Goal: Check status: Check status

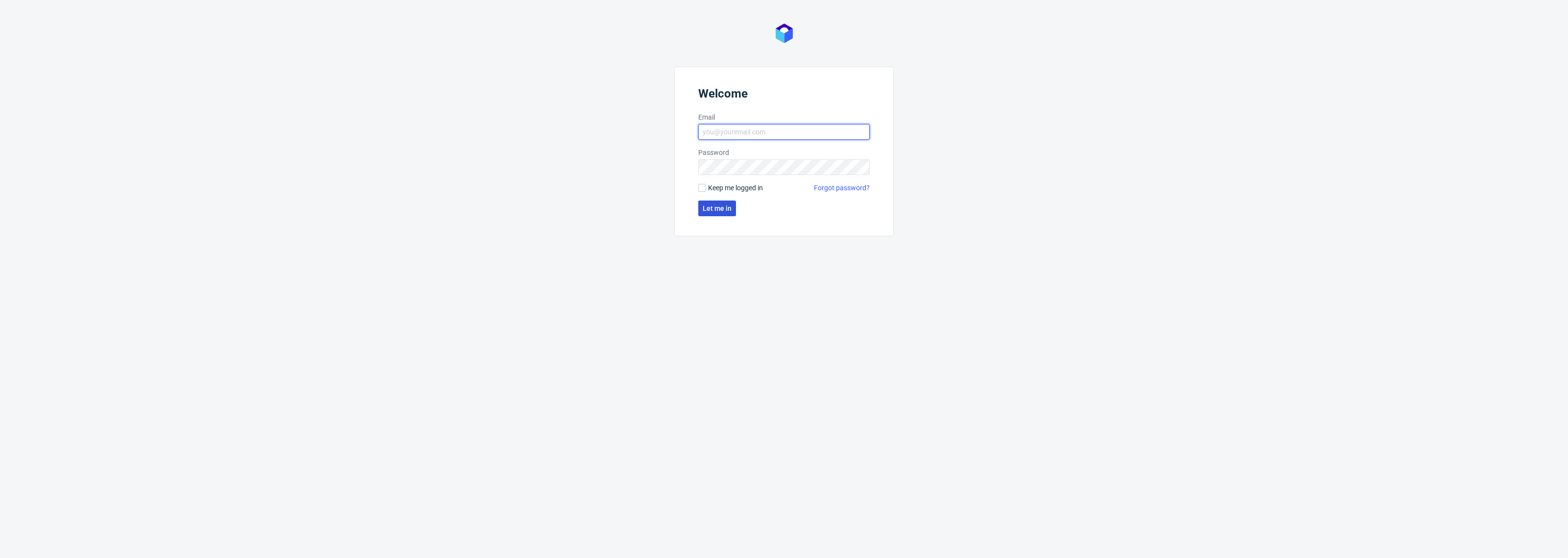
type input "pawel.jurczak@packhelp.com"
click at [723, 212] on button "Let me in" at bounding box center [717, 208] width 38 height 15
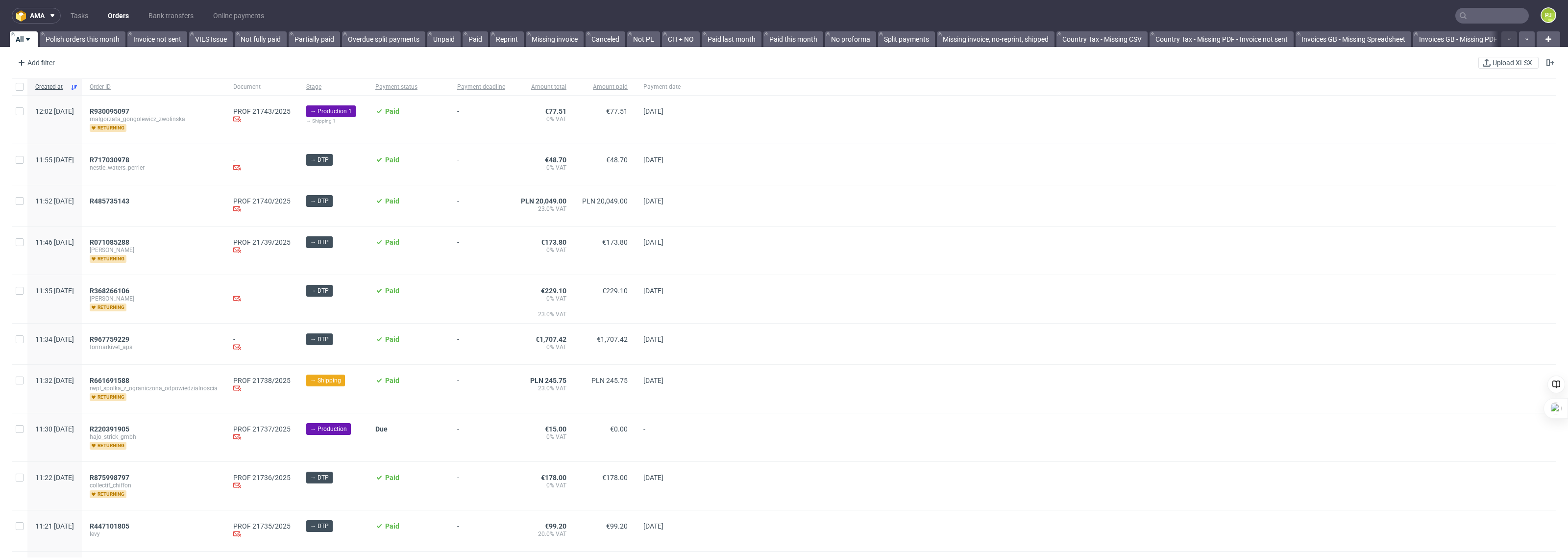
click at [1477, 16] on input "text" at bounding box center [1492, 15] width 73 height 15
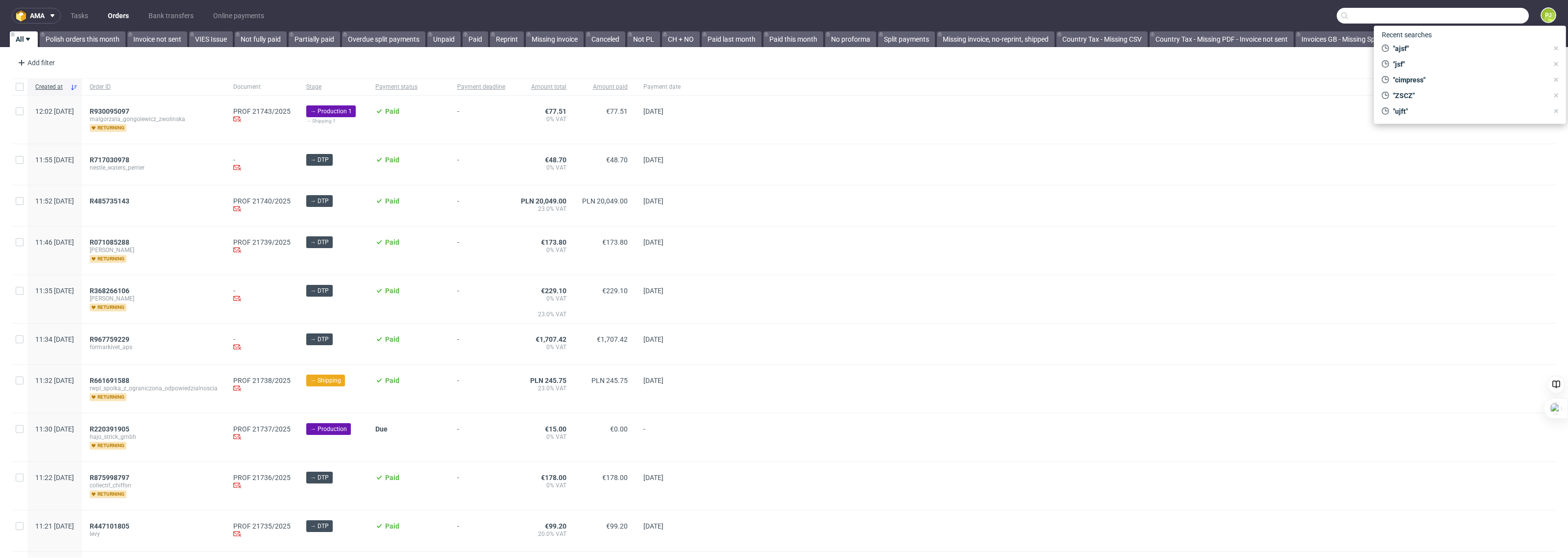
paste input "ZSYC"
type input "ZSYC"
click at [1409, 51] on span "ZSYC" at bounding box center [1405, 53] width 16 height 8
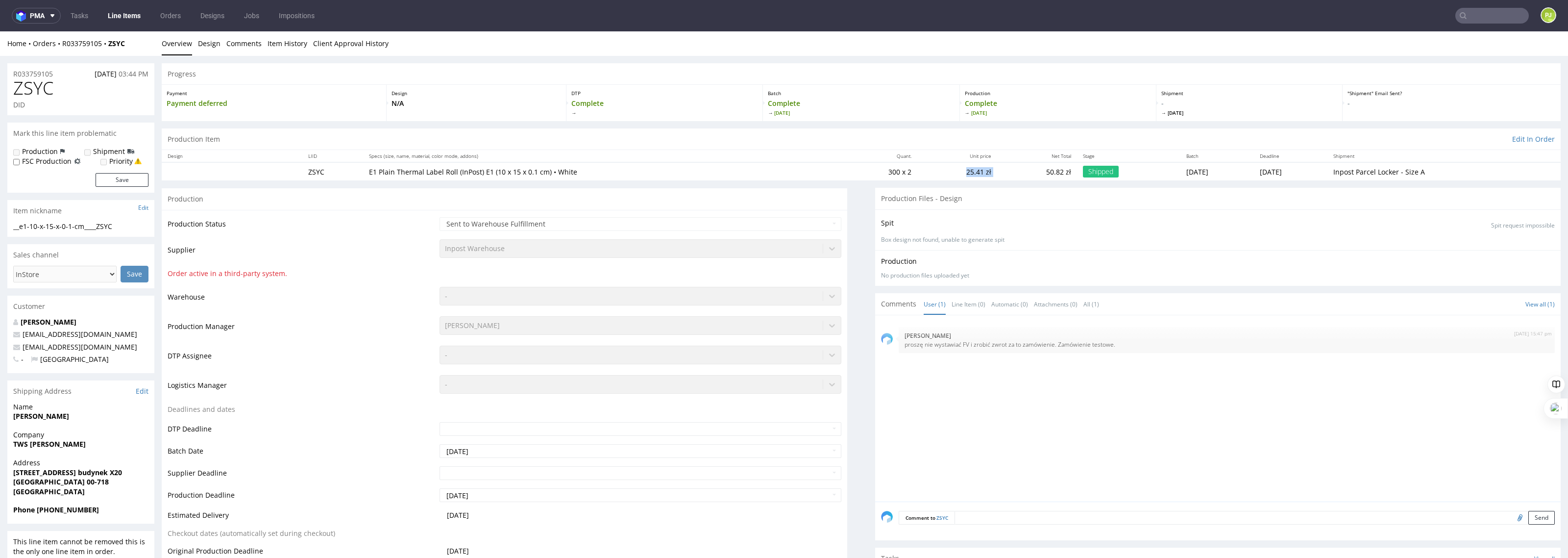
drag, startPoint x: 927, startPoint y: 165, endPoint x: 964, endPoint y: 168, distance: 37.1
click at [964, 168] on tr "ZSYC E1 Plain Thermal Label Roll (InPost) E1 (10 x 15 x 0.1 cm) • White 300 x 2…" at bounding box center [861, 171] width 1399 height 18
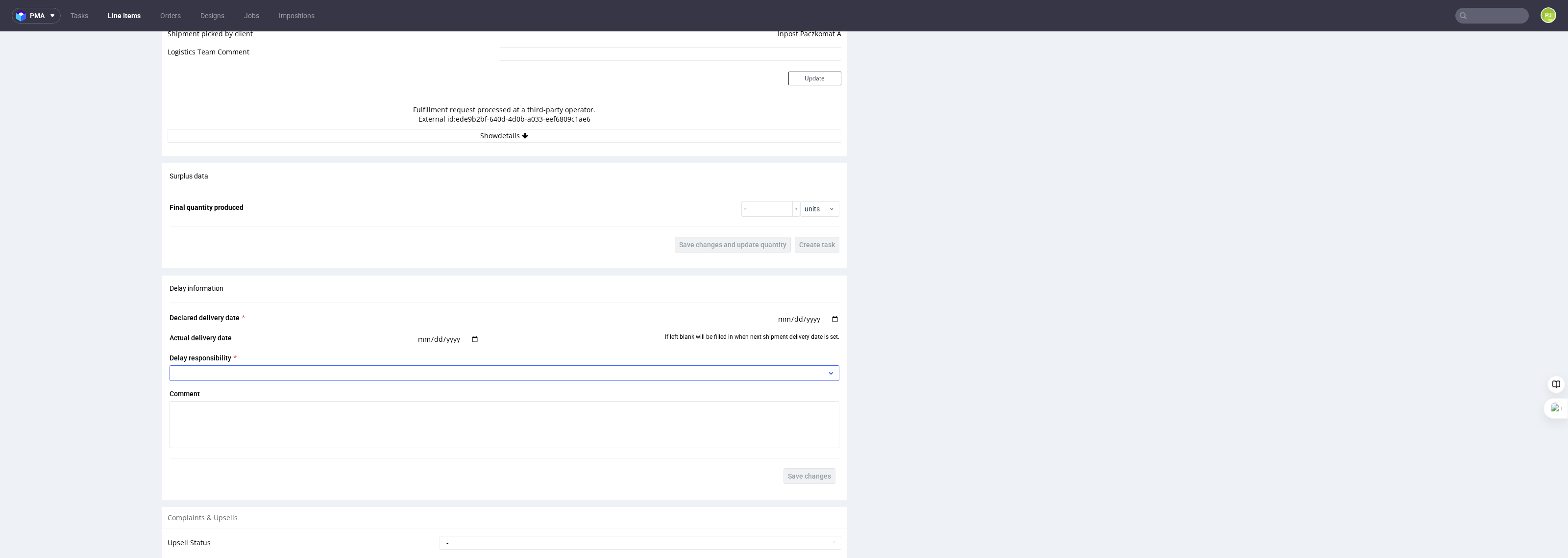
scroll to position [764, 0]
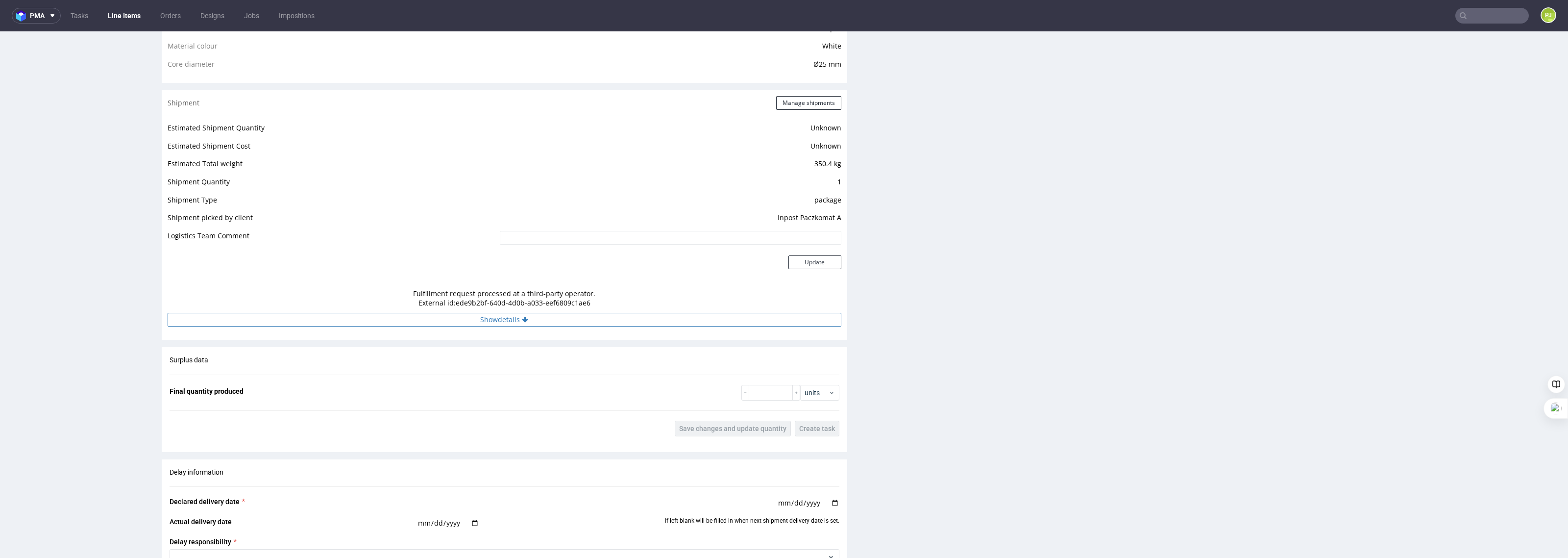
click at [509, 325] on button "Show details" at bounding box center [504, 320] width 674 height 14
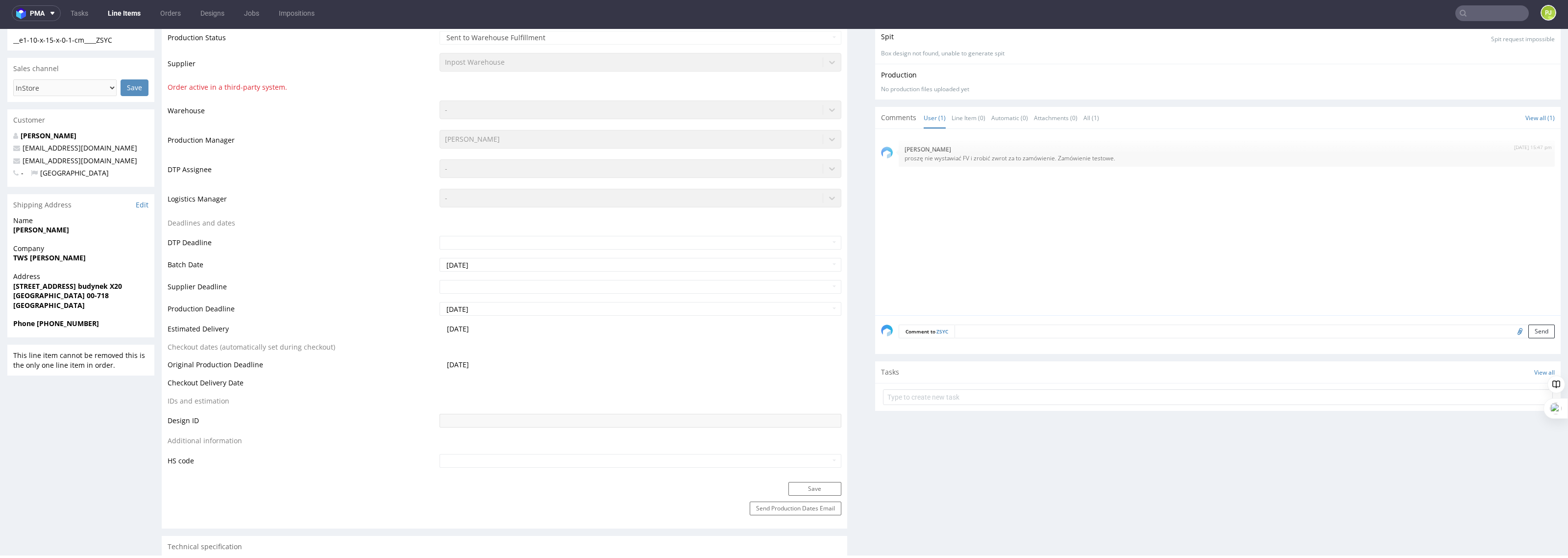
scroll to position [0, 0]
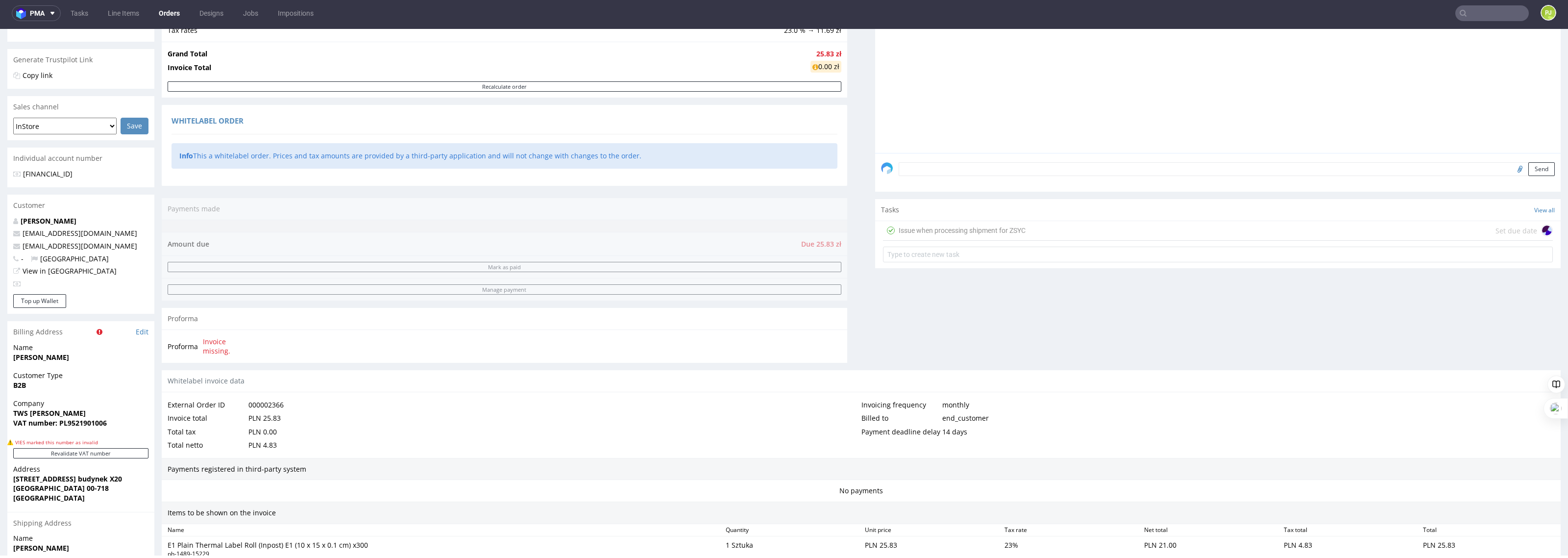
scroll to position [446, 0]
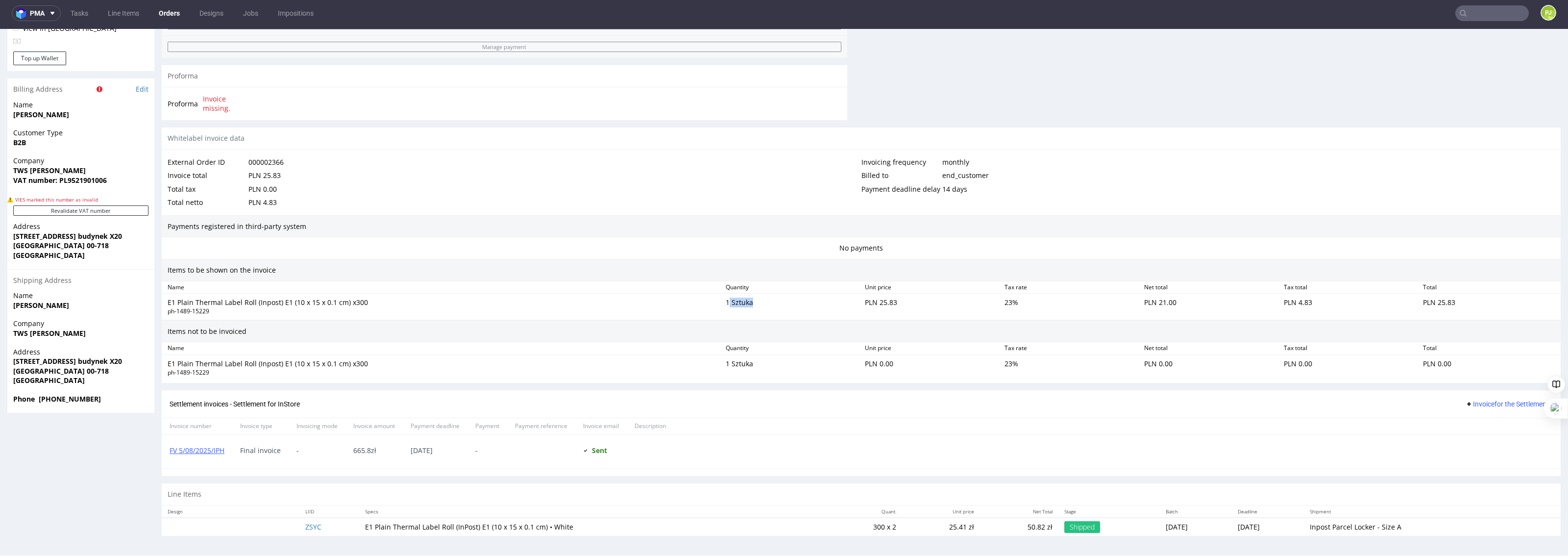
drag, startPoint x: 738, startPoint y: 304, endPoint x: 777, endPoint y: 305, distance: 39.0
click at [777, 305] on div "1 Sztuka" at bounding box center [791, 307] width 139 height 22
drag, startPoint x: 724, startPoint y: 366, endPoint x: 771, endPoint y: 370, distance: 47.2
click at [771, 370] on div "1 Sztuka" at bounding box center [791, 368] width 139 height 22
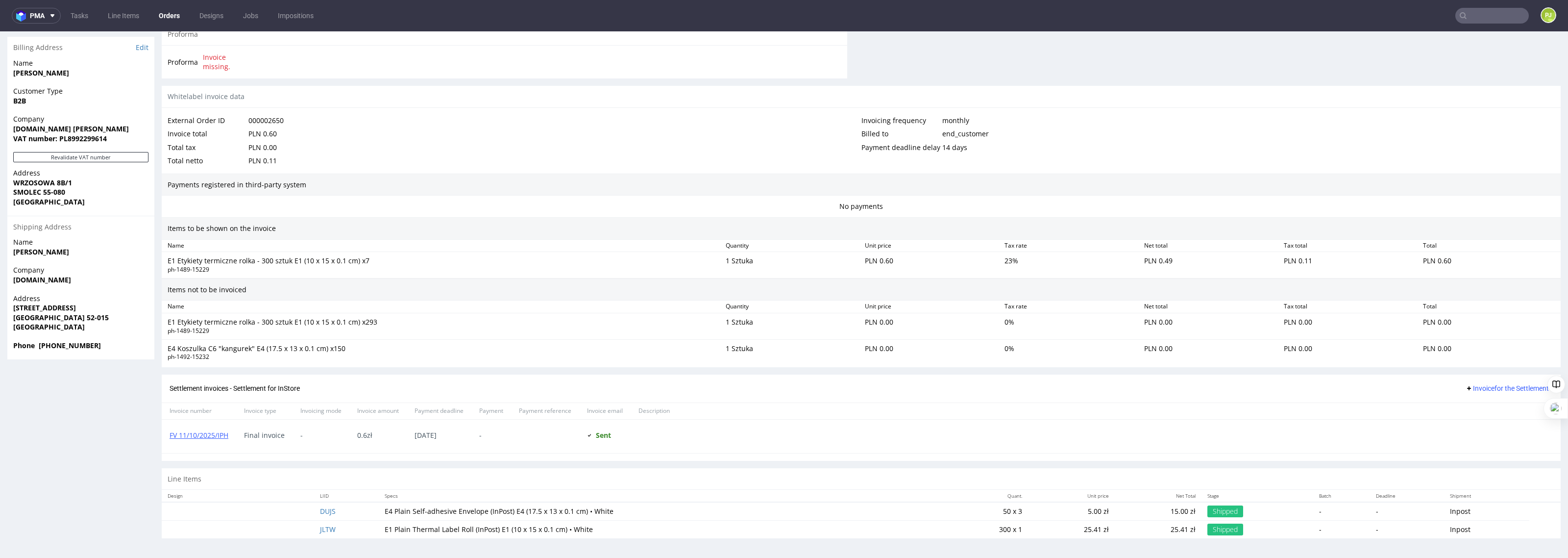
scroll to position [3, 0]
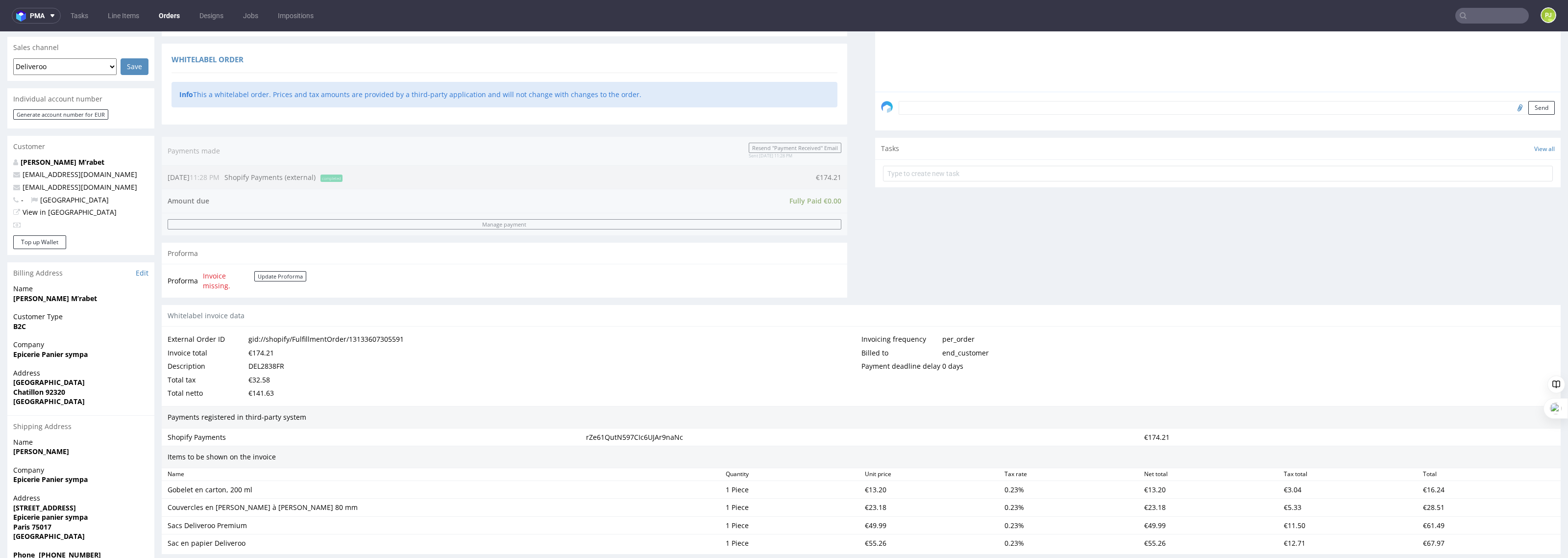
scroll to position [184, 0]
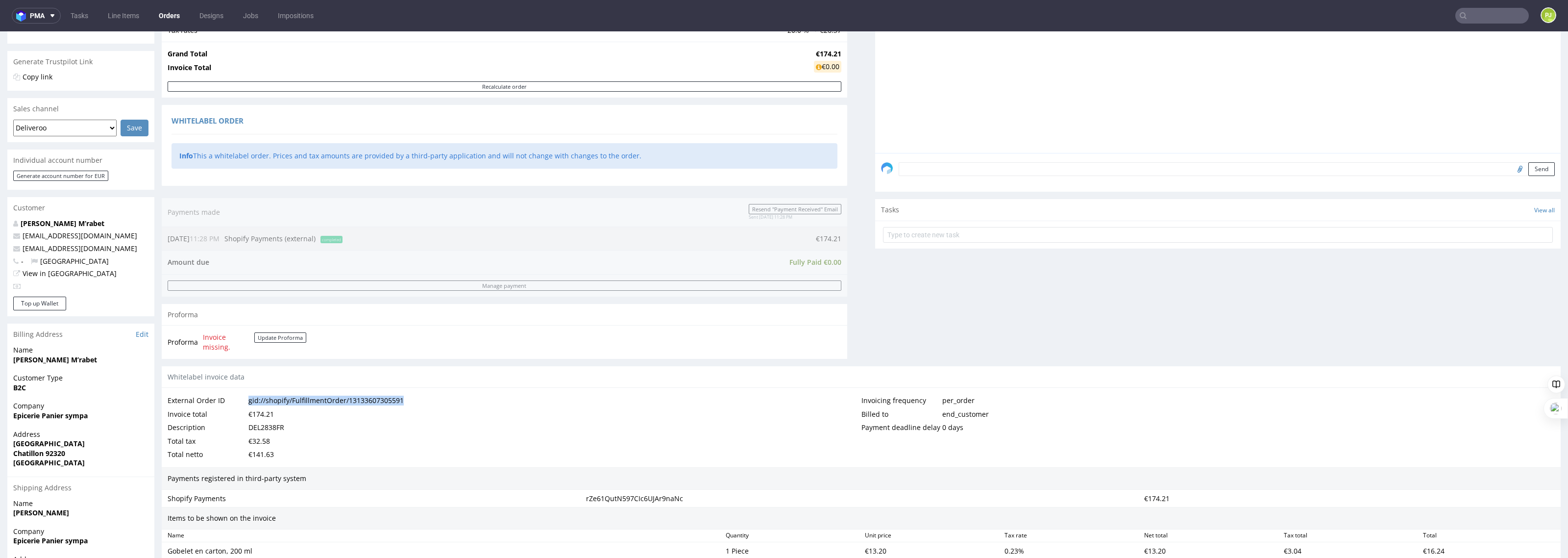
drag, startPoint x: 401, startPoint y: 402, endPoint x: 249, endPoint y: 404, distance: 152.0
click at [249, 404] on div "External Order ID gid://shopify/FulfillmentOrder/13133607305591" at bounding box center [515, 401] width 694 height 14
copy div "gid://shopify/FulfillmentOrder/13133607305591"
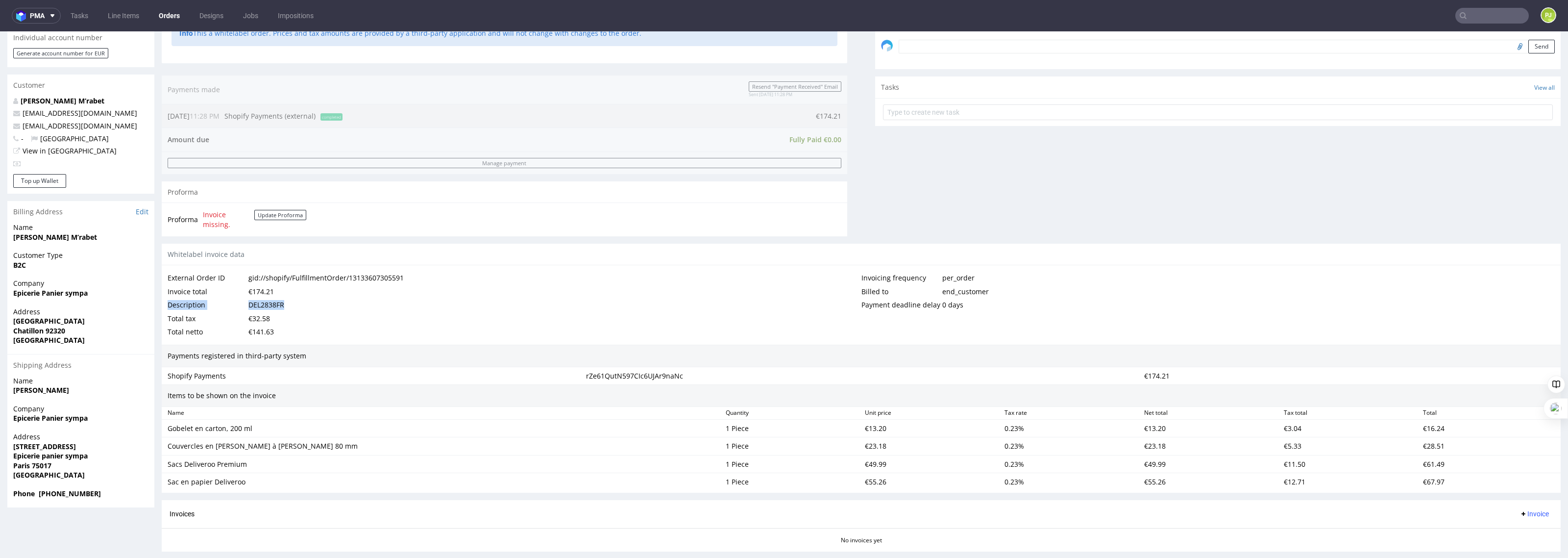
drag, startPoint x: 169, startPoint y: 307, endPoint x: 296, endPoint y: 307, distance: 127.0
click at [296, 307] on div "Description DEL2838FR" at bounding box center [515, 305] width 694 height 14
copy div "Description DEL2838FR"
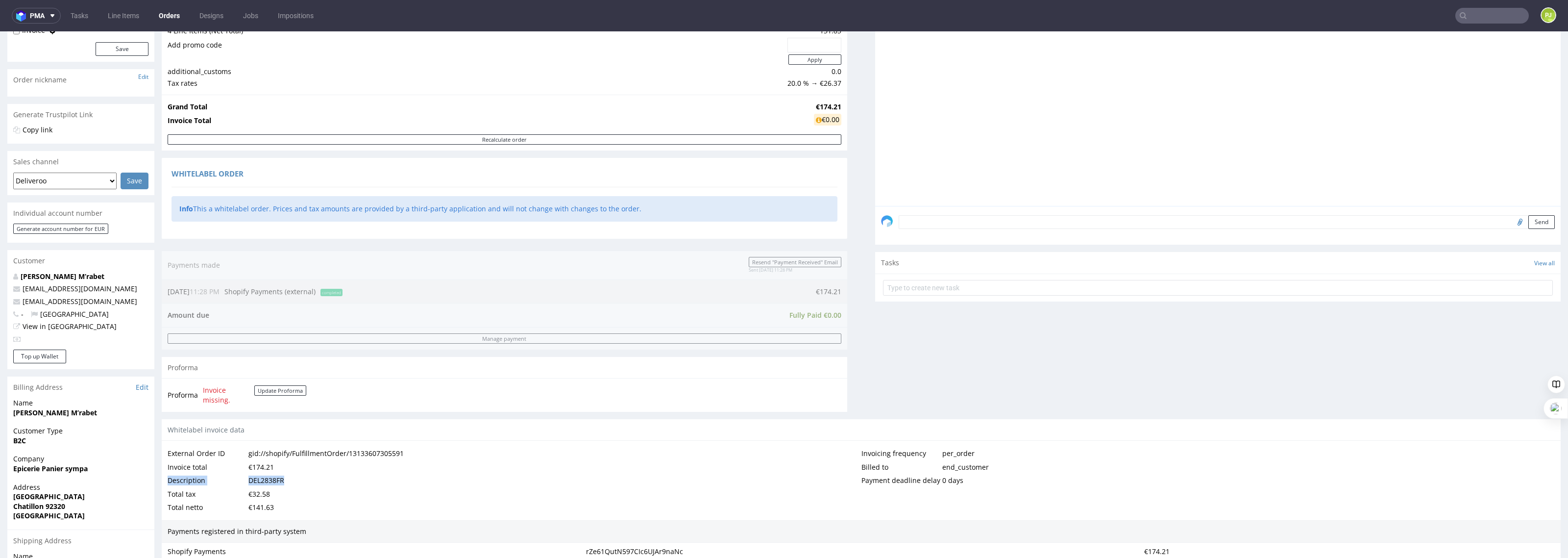
scroll to position [0, 0]
